Goal: Check status

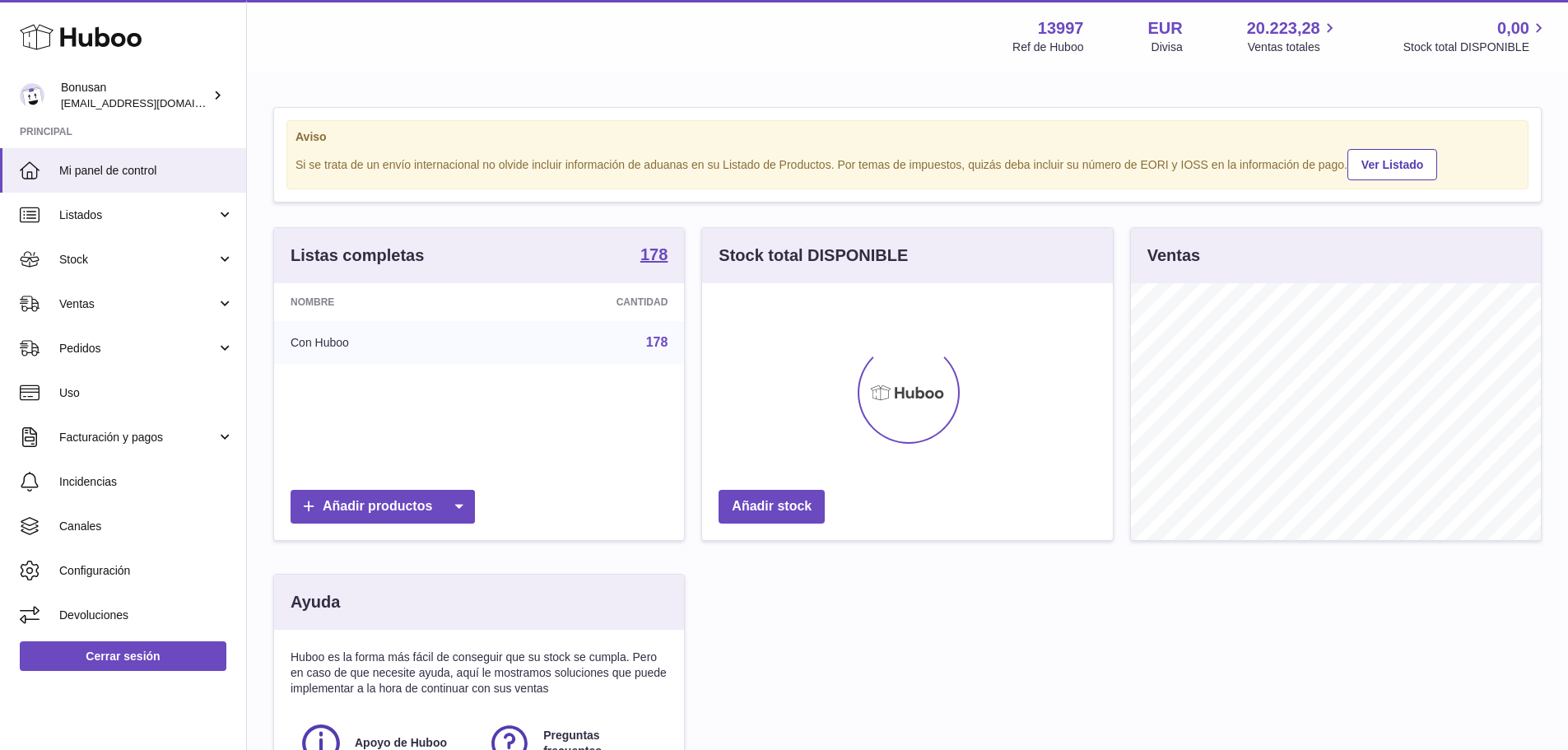
scroll to position [257, 411]
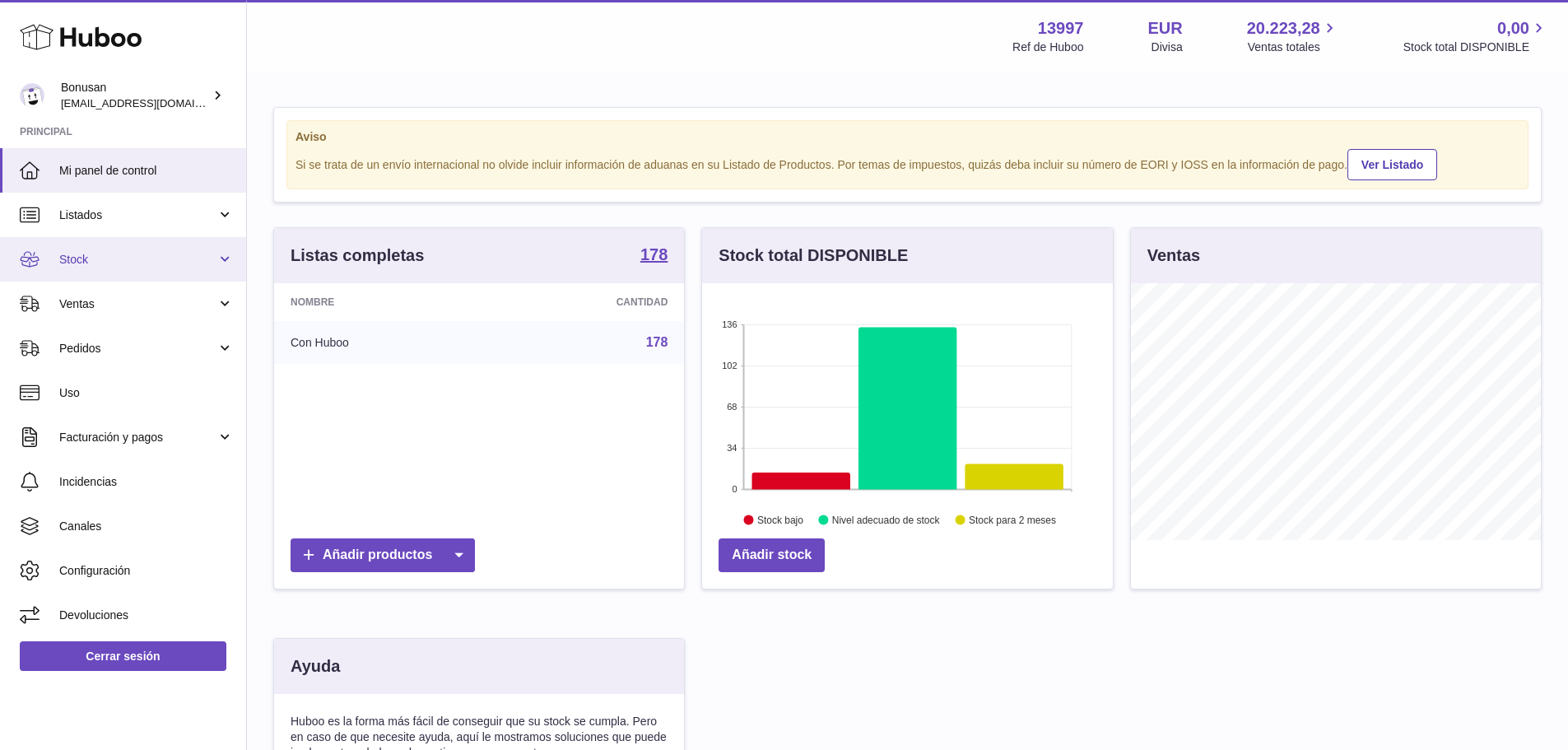
click at [223, 266] on link "Stock" at bounding box center [123, 259] width 246 height 44
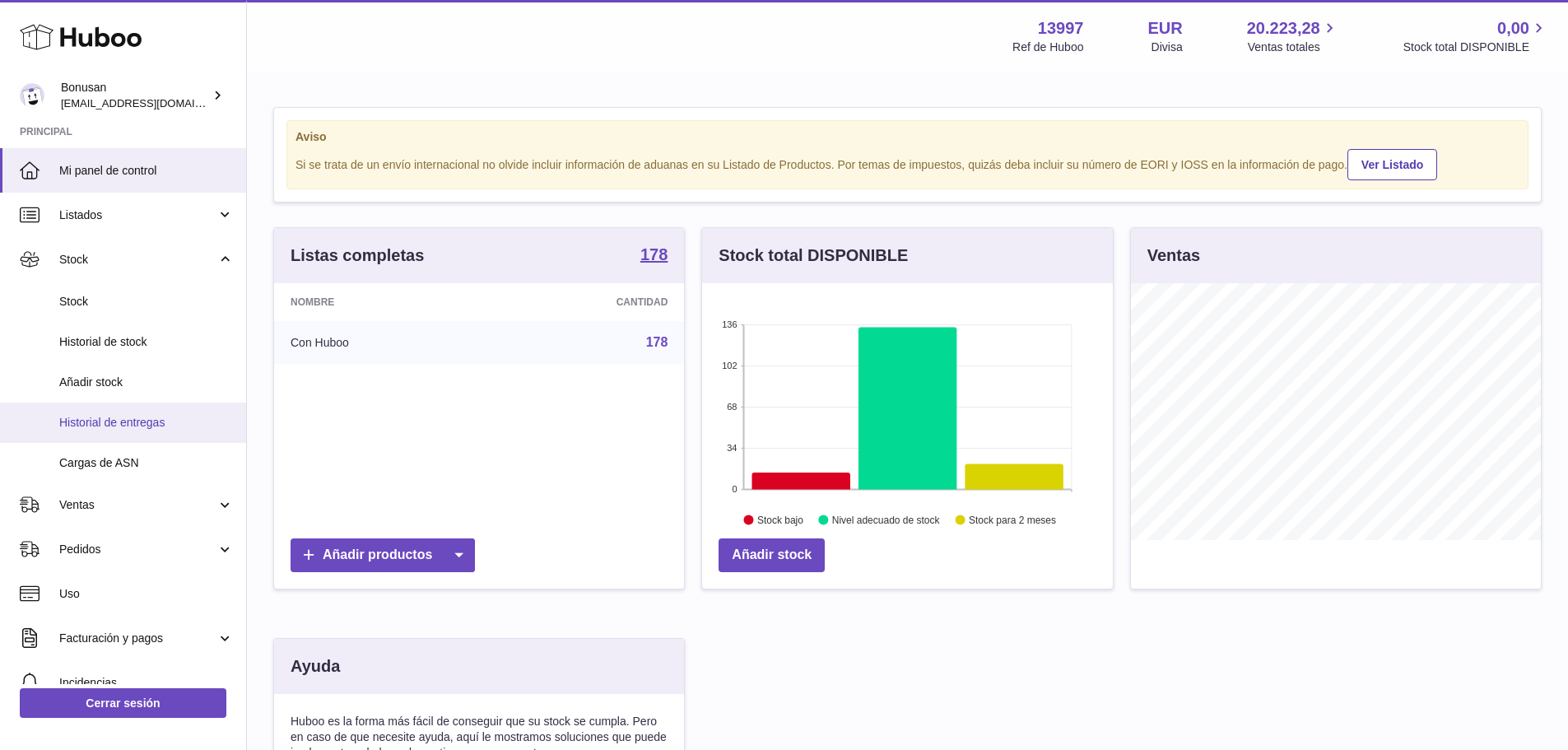
click at [113, 421] on span "Historial de entregas" at bounding box center [147, 422] width 175 height 16
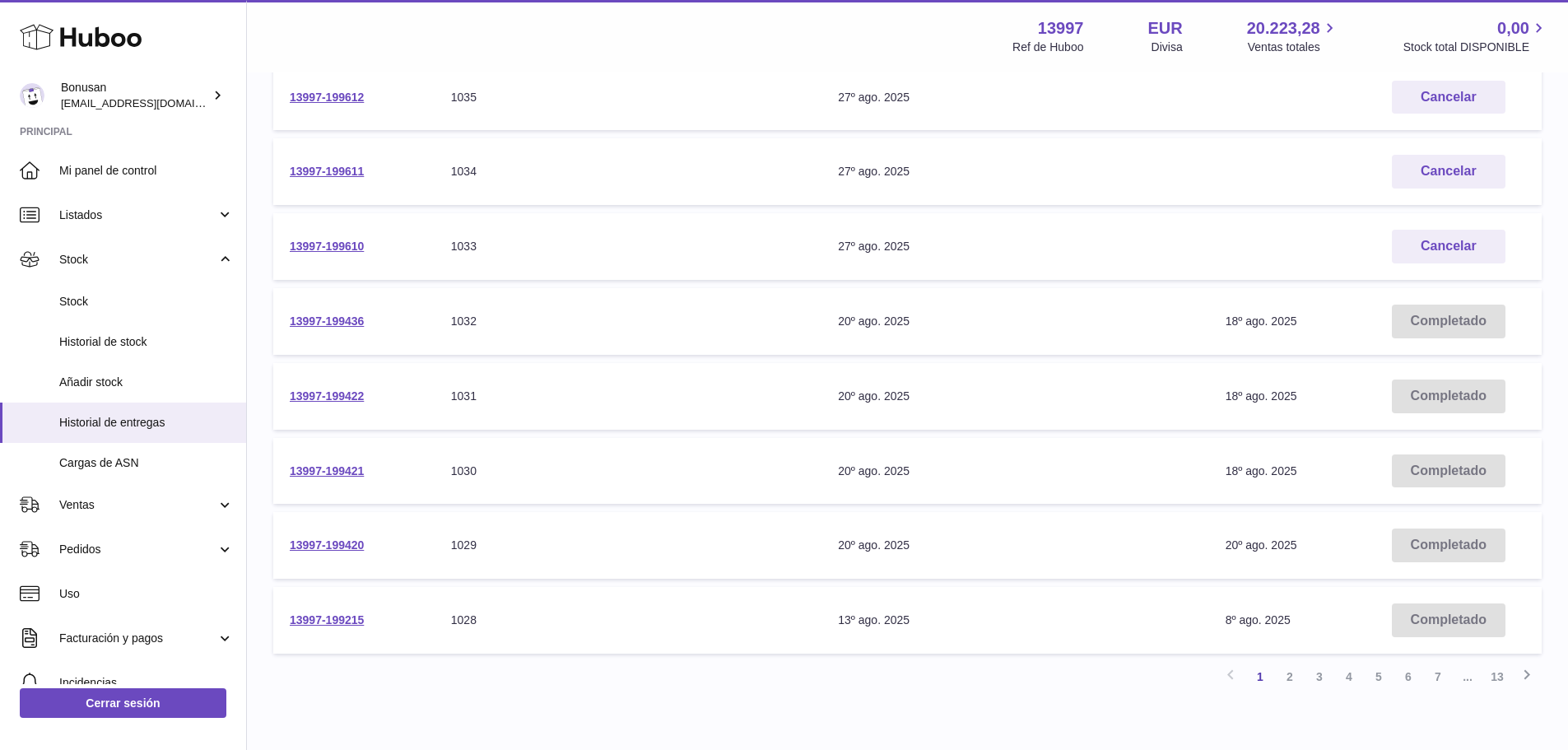
scroll to position [494, 0]
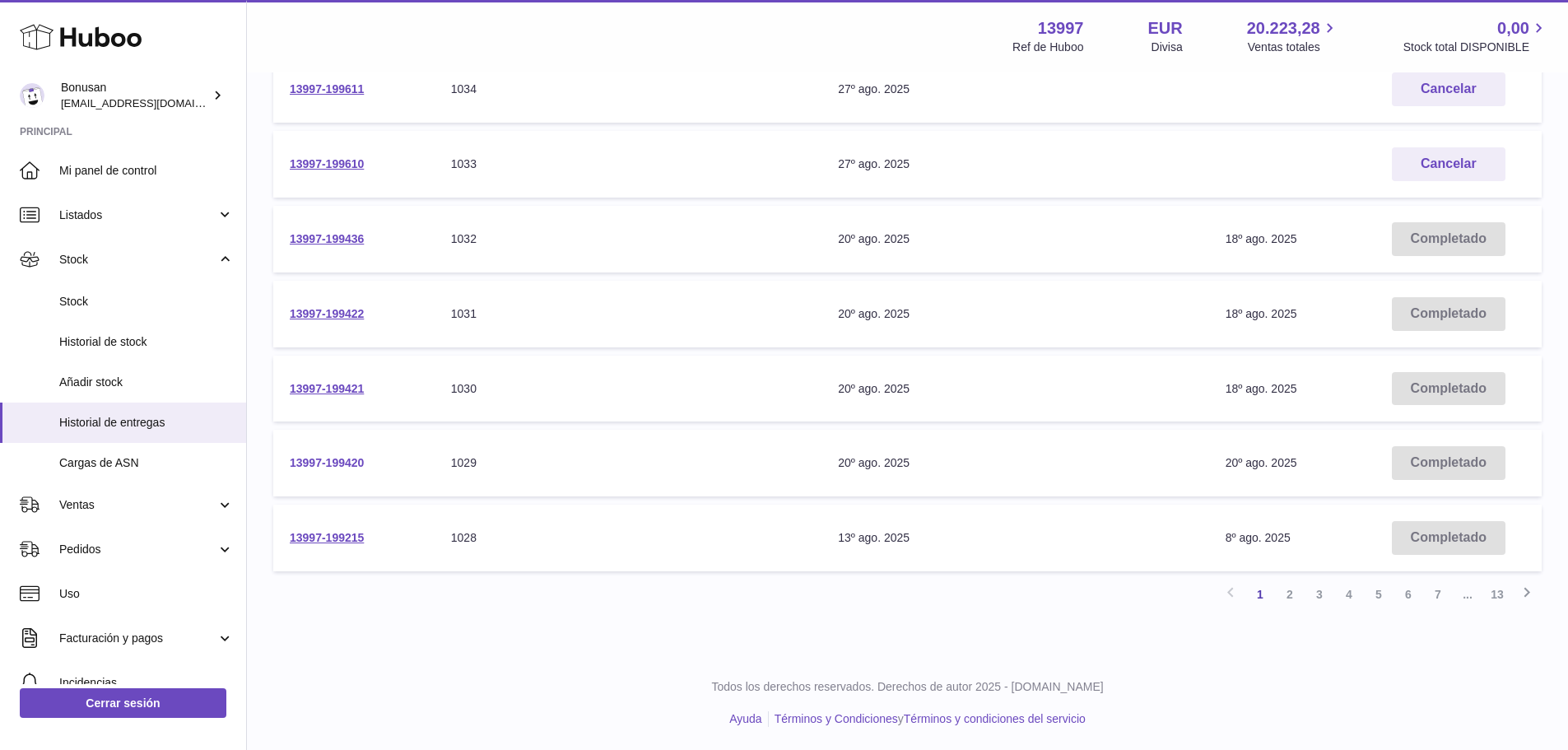
click at [325, 464] on link "13997-199420" at bounding box center [327, 463] width 74 height 13
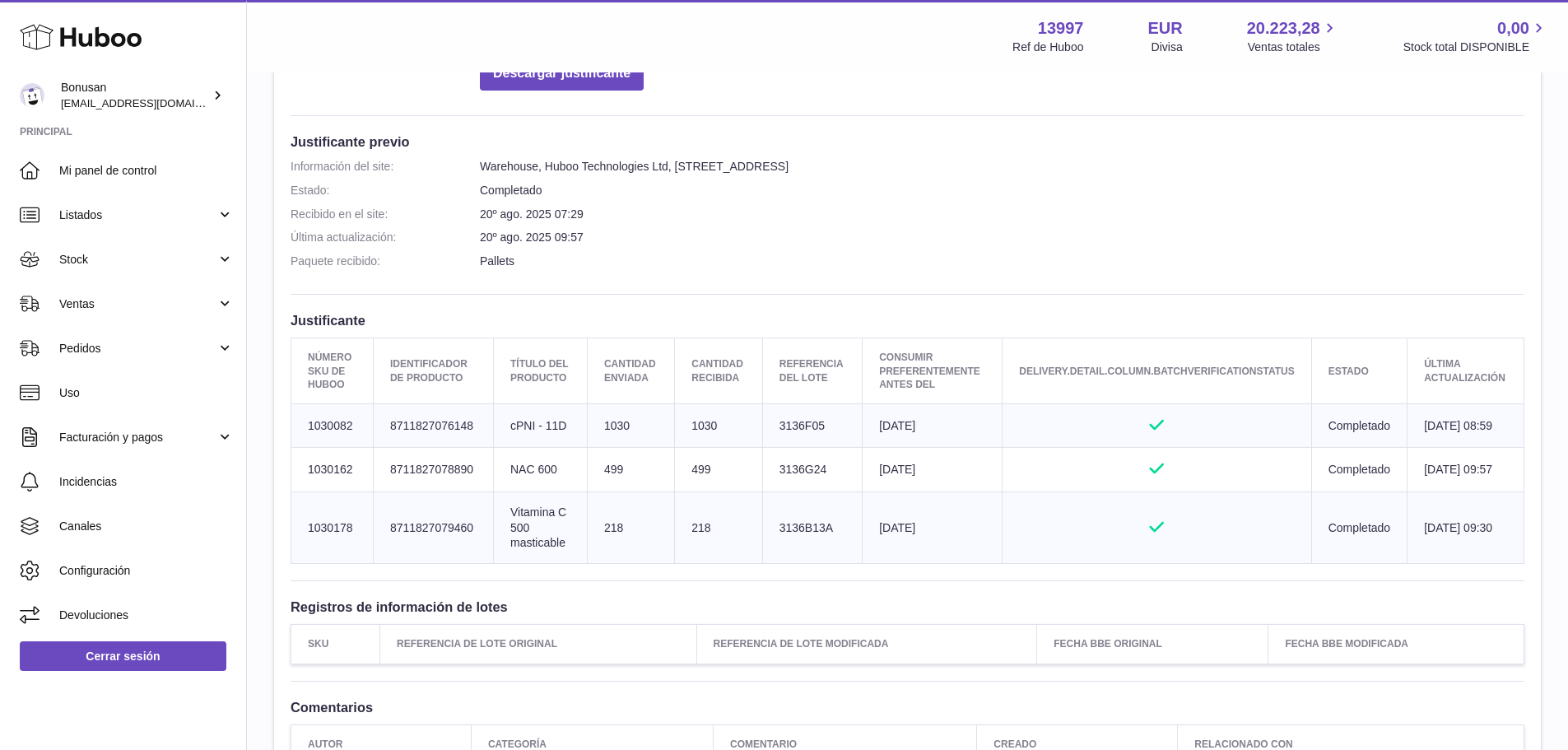
scroll to position [55, 0]
